Goal: Information Seeking & Learning: Learn about a topic

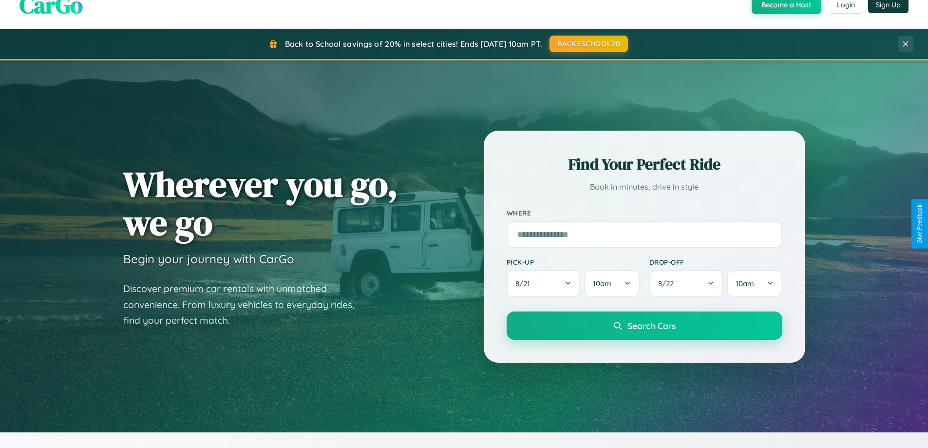
scroll to position [1875, 0]
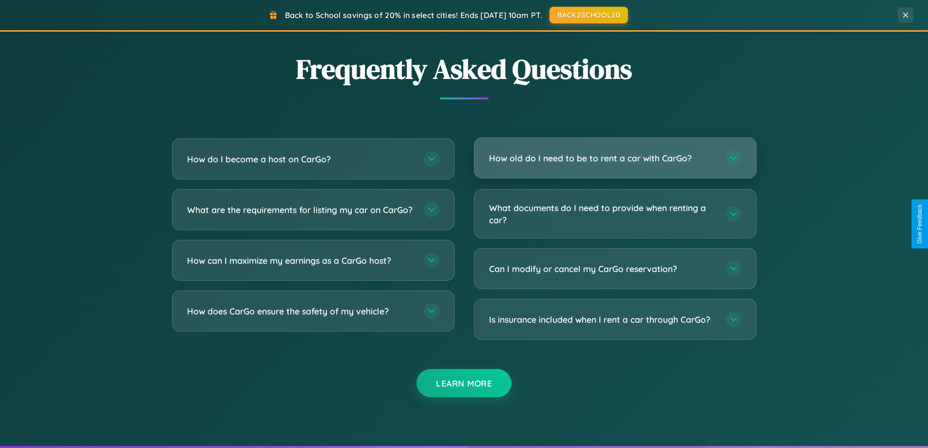
click at [615, 158] on h3 "How old do I need to be to rent a car with CarGo?" at bounding box center [602, 158] width 227 height 12
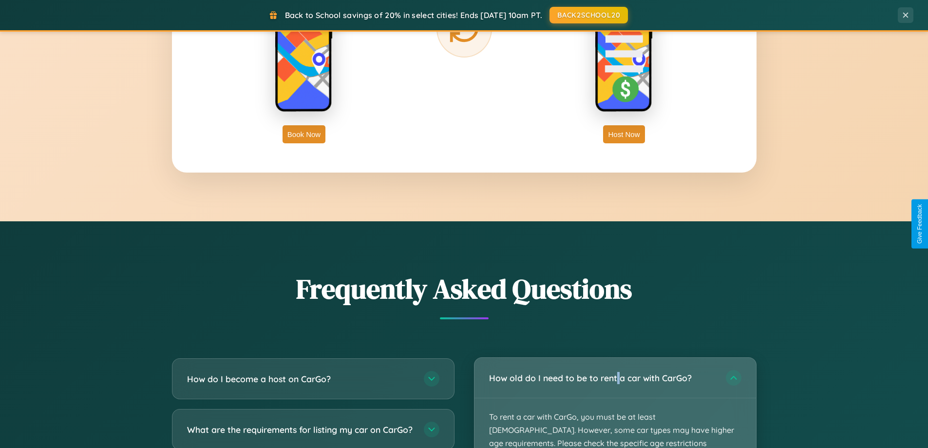
scroll to position [1566, 0]
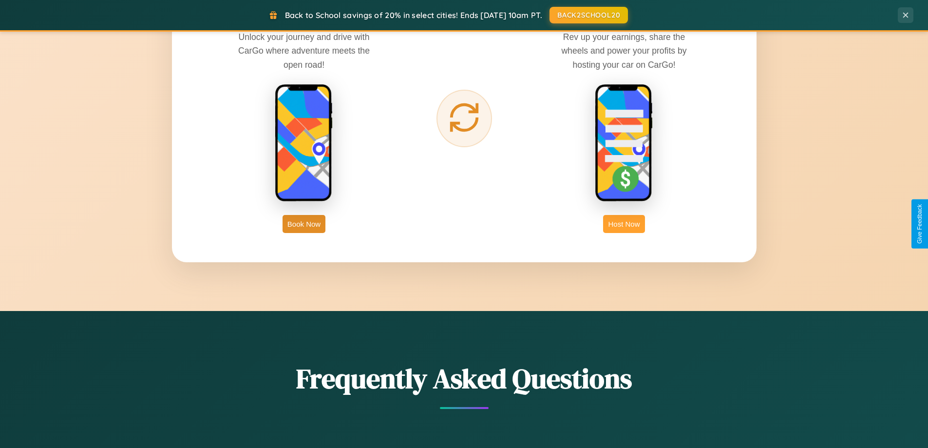
click at [624, 224] on button "Host Now" at bounding box center [623, 224] width 41 height 18
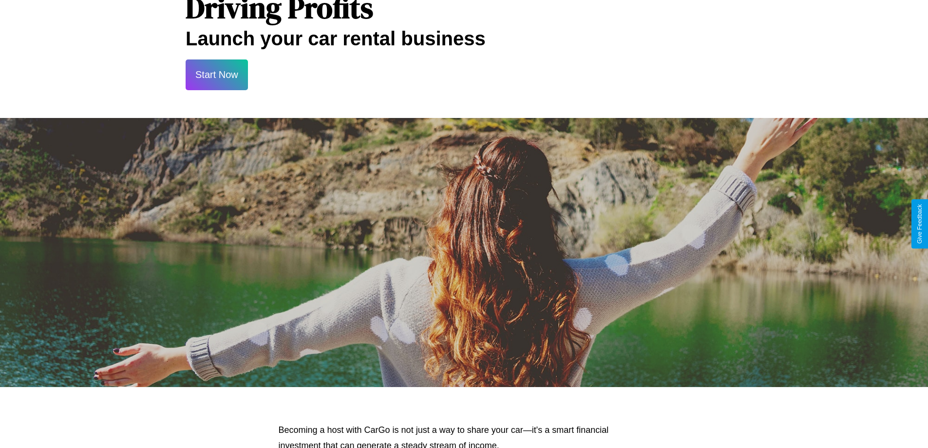
scroll to position [1317, 0]
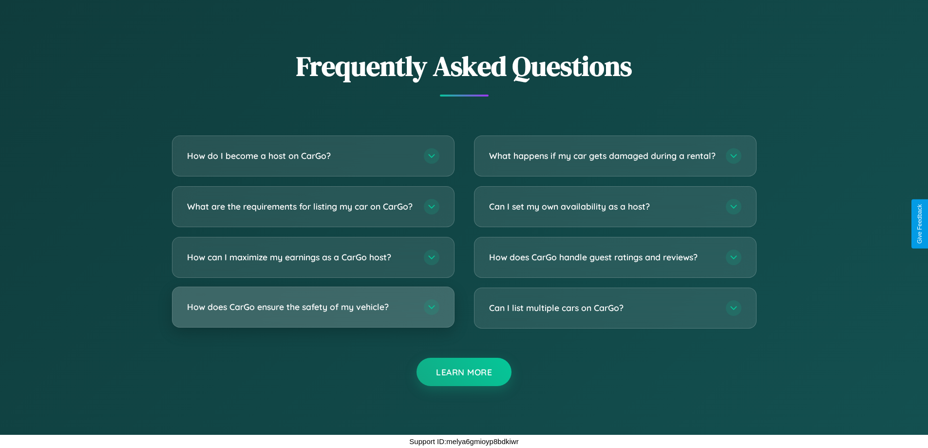
click at [313, 306] on h3 "How does CarGo ensure the safety of my vehicle?" at bounding box center [300, 307] width 227 height 12
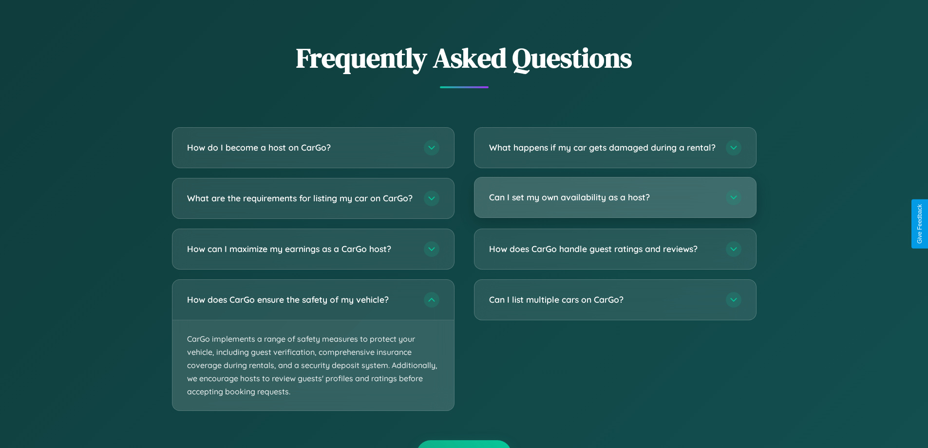
click at [615, 203] on h3 "Can I set my own availability as a host?" at bounding box center [602, 197] width 227 height 12
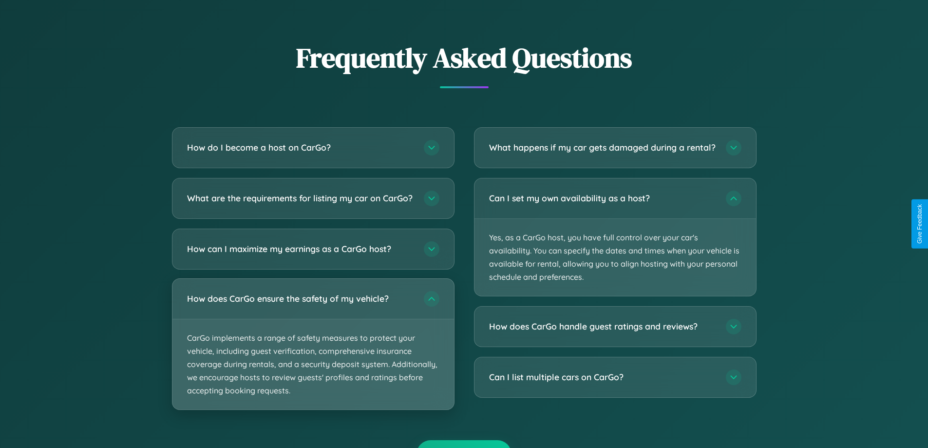
click at [313, 353] on p "CarGo implements a range of safety measures to protect your vehicle, including …" at bounding box center [313, 364] width 282 height 91
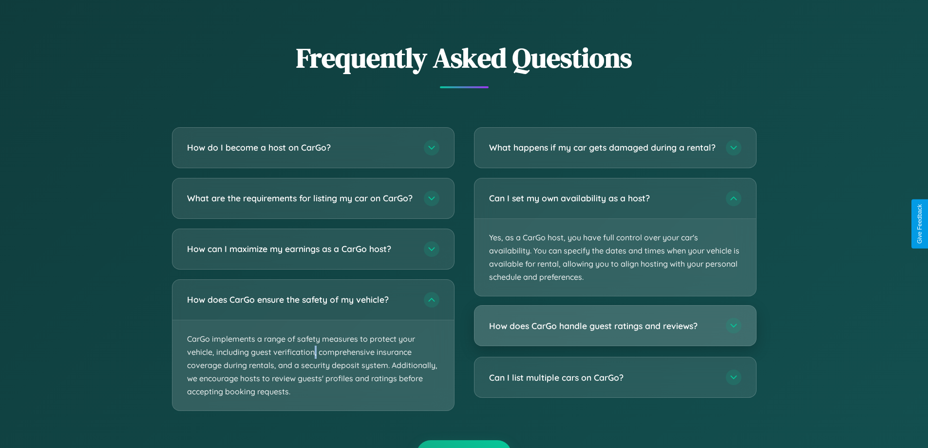
click at [615, 332] on h3 "How does CarGo handle guest ratings and reviews?" at bounding box center [602, 326] width 227 height 12
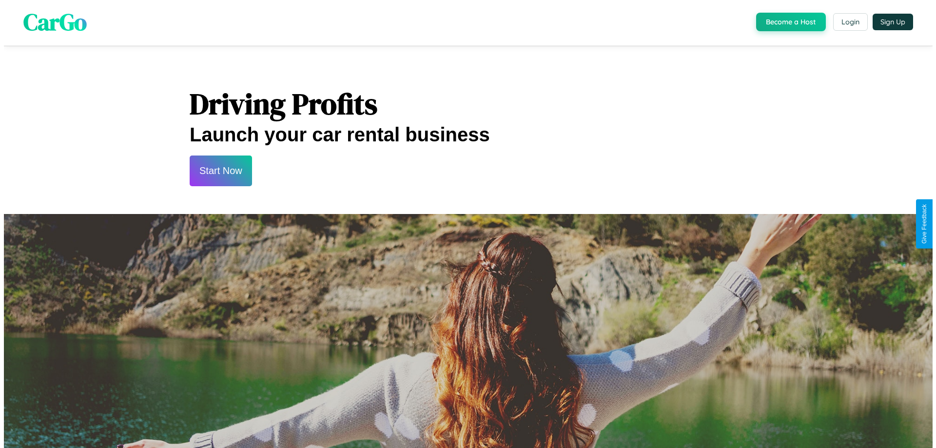
scroll to position [0, 0]
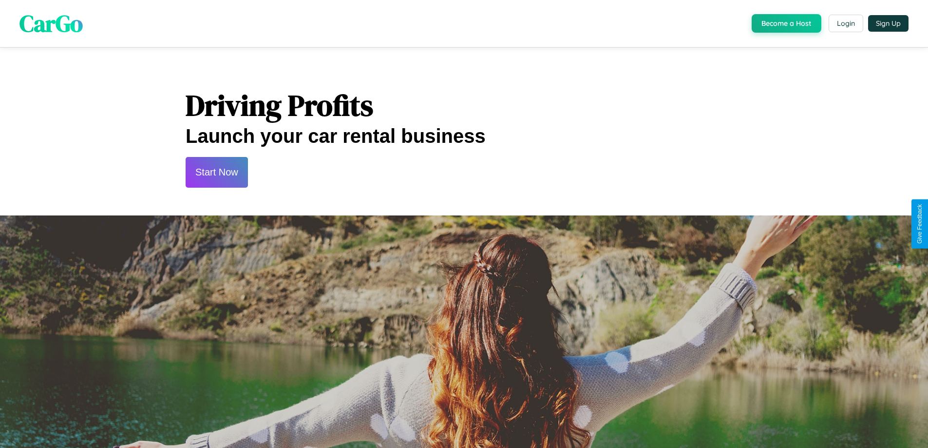
click at [216, 172] on button "Start Now" at bounding box center [217, 172] width 62 height 31
